Goal: Transaction & Acquisition: Purchase product/service

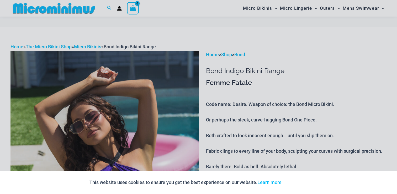
scroll to position [10, 0]
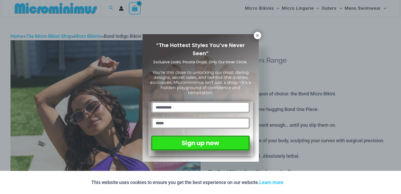
click at [397, 190] on div "This website uses cookies to ensure you get the best experience on our website.…" at bounding box center [200, 182] width 401 height 23
click at [257, 35] on icon at bounding box center [257, 35] width 5 height 5
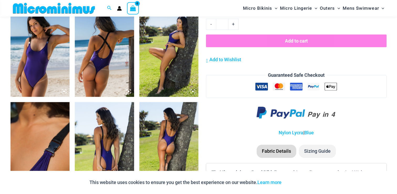
scroll to position [724, 0]
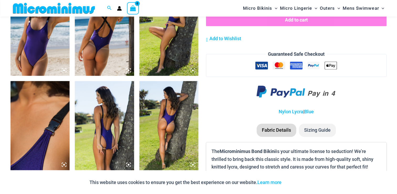
click at [21, 50] on img at bounding box center [39, 31] width 59 height 89
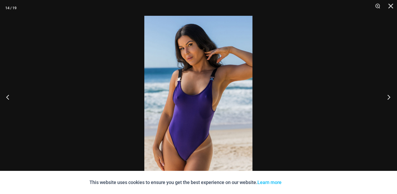
click at [387, 98] on button "Next" at bounding box center [387, 97] width 20 height 26
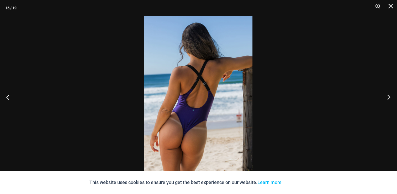
click at [387, 98] on button "Next" at bounding box center [387, 97] width 20 height 26
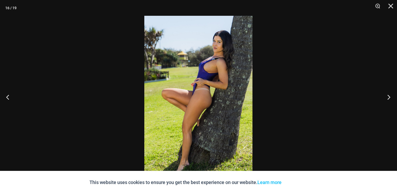
click at [387, 98] on button "Next" at bounding box center [387, 97] width 20 height 26
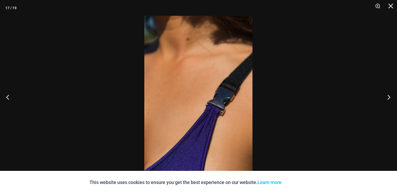
click at [387, 98] on button "Next" at bounding box center [387, 97] width 20 height 26
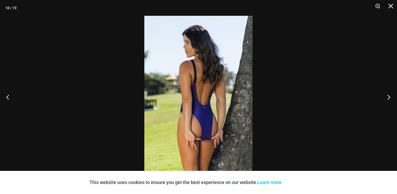
click at [387, 98] on button "Next" at bounding box center [387, 97] width 20 height 26
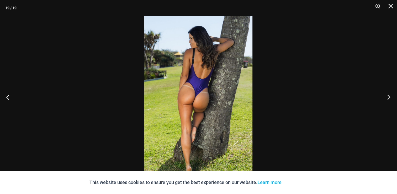
click at [387, 98] on button "Next" at bounding box center [387, 97] width 20 height 26
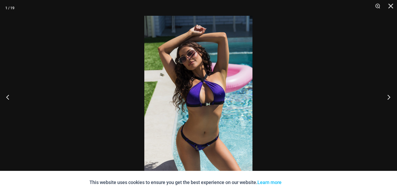
click at [387, 98] on button "Next" at bounding box center [387, 97] width 20 height 26
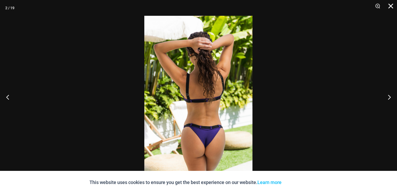
click at [390, 7] on button "Close" at bounding box center [388, 8] width 13 height 16
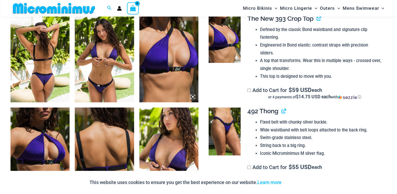
scroll to position [283, 0]
